Goal: Task Accomplishment & Management: Manage account settings

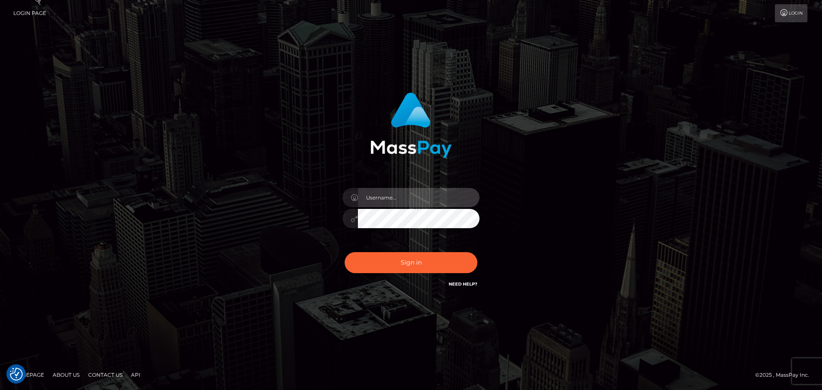
click at [439, 196] on input "text" at bounding box center [419, 197] width 122 height 19
type input "[EMAIL_ADDRESS][PERSON_NAME][DOMAIN_NAME]"
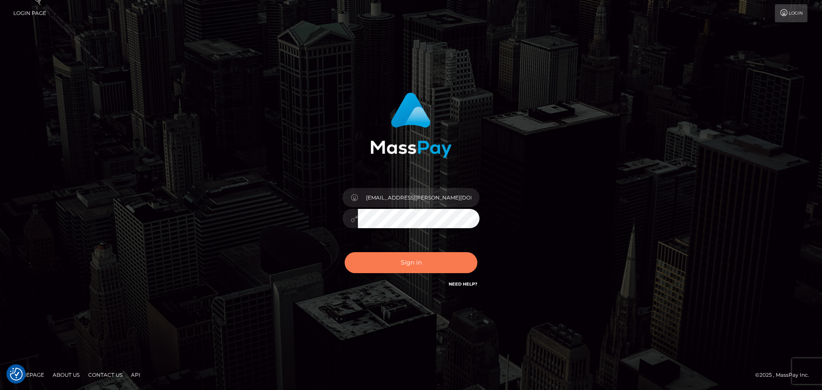
click at [407, 256] on button "Sign in" at bounding box center [410, 262] width 133 height 21
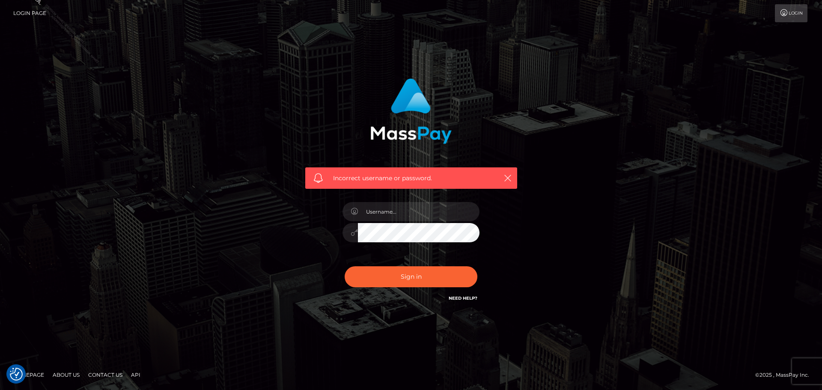
click at [468, 299] on link "Need Help?" at bounding box center [462, 298] width 29 height 6
click at [229, 199] on div "Incorrect username or password." at bounding box center [411, 195] width 488 height 246
click at [427, 214] on input "text" at bounding box center [419, 211] width 122 height 19
